Goal: Information Seeking & Learning: Learn about a topic

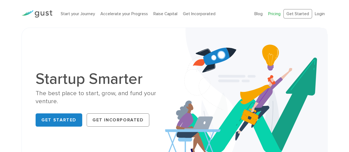
click at [275, 14] on link "Pricing" at bounding box center [274, 13] width 12 height 5
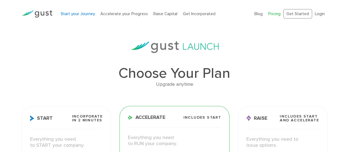
click at [77, 15] on link "Start your Journey" at bounding box center [78, 13] width 34 height 5
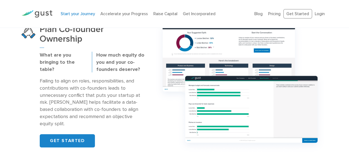
scroll to position [359, 0]
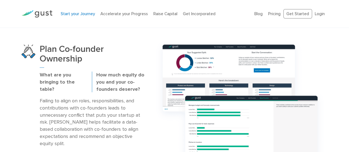
click at [130, 72] on p "How much equity do you and your co-founders deserve?" at bounding box center [120, 83] width 48 height 22
click at [142, 72] on p "How much equity do you and your co-founders deserve?" at bounding box center [120, 83] width 48 height 22
